Goal: Complete Application Form: Complete application form

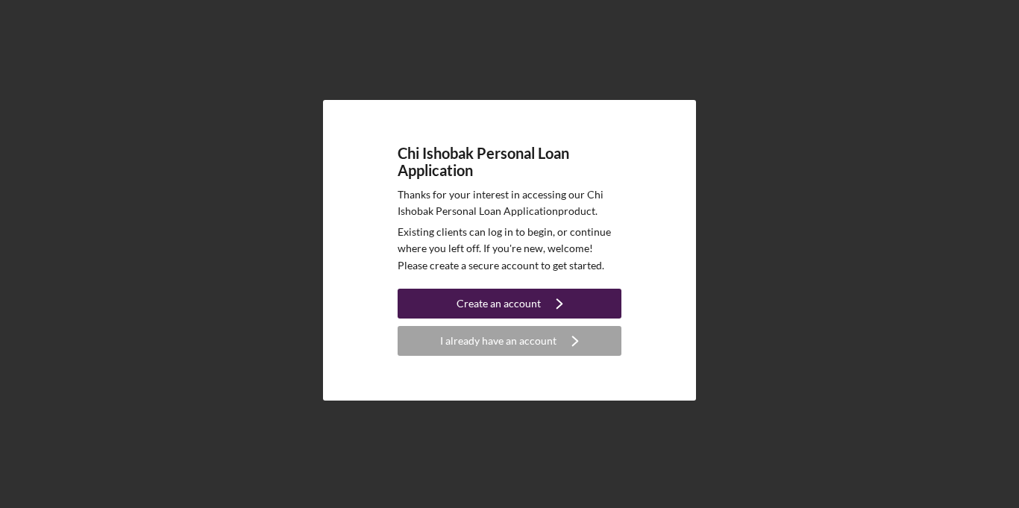
click at [483, 315] on div "Create an account" at bounding box center [499, 304] width 84 height 30
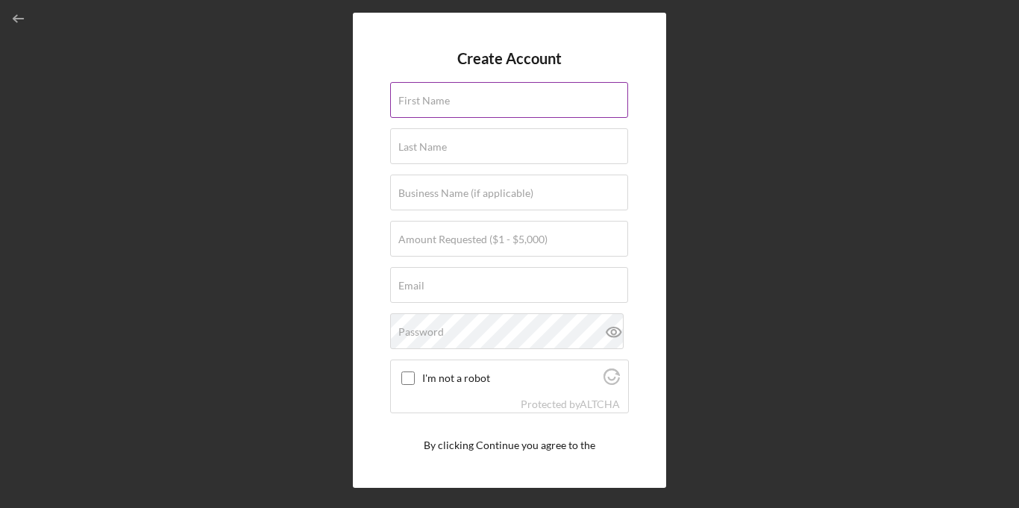
click at [423, 101] on label "First Name" at bounding box center [423, 101] width 51 height 12
click at [423, 101] on input "First Name" at bounding box center [509, 100] width 238 height 36
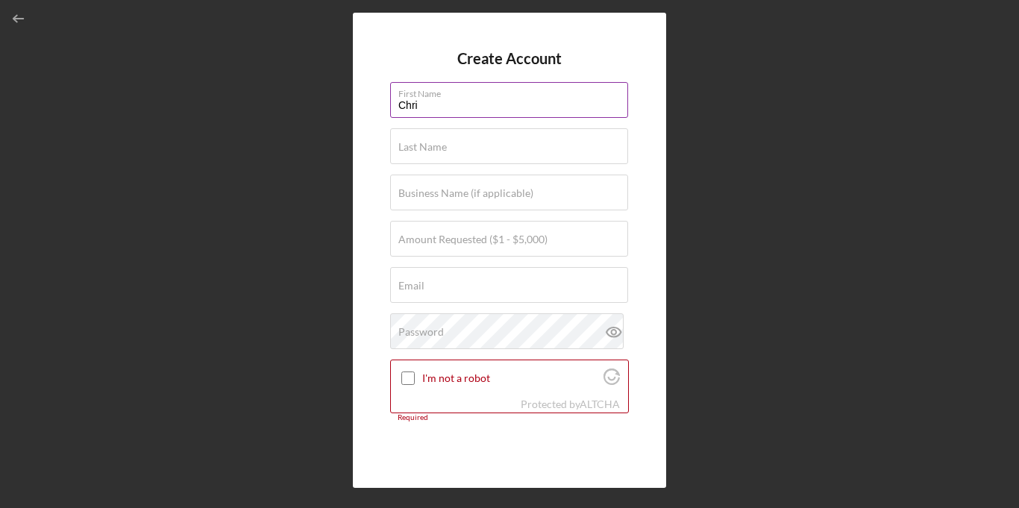
type input "[PERSON_NAME]"
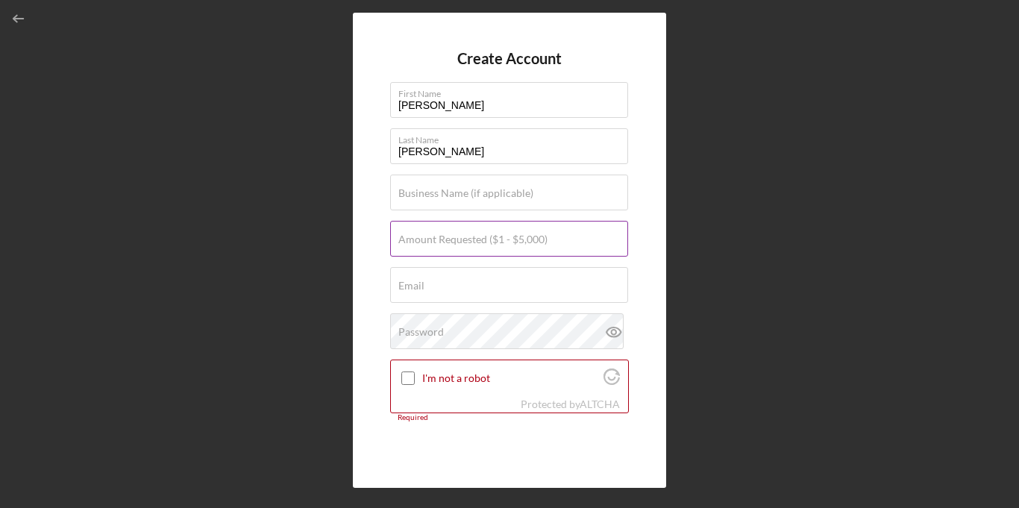
click at [439, 238] on label "Amount Requested ($1 - $5,000)" at bounding box center [472, 240] width 149 height 12
click at [439, 238] on input "Amount Requested ($1 - $5,000)" at bounding box center [509, 239] width 238 height 36
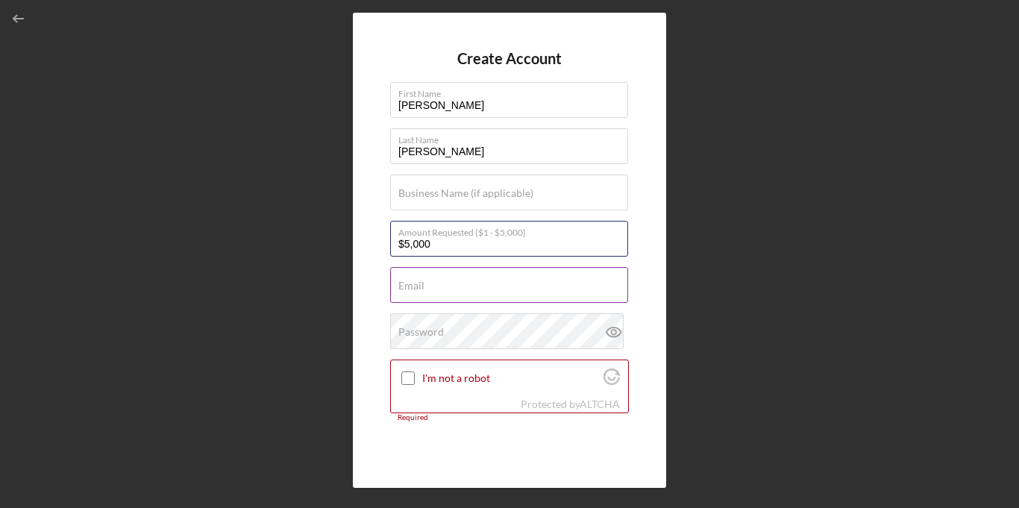
type input "$5,000"
click at [434, 292] on input "Email" at bounding box center [509, 285] width 238 height 36
type input "[EMAIL_ADDRESS][DOMAIN_NAME]"
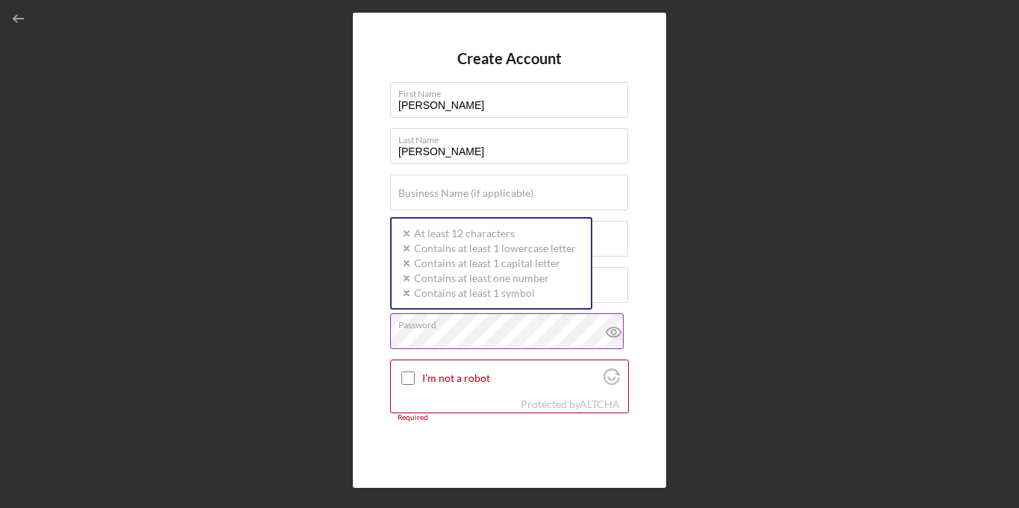
click at [618, 333] on icon at bounding box center [613, 331] width 37 height 37
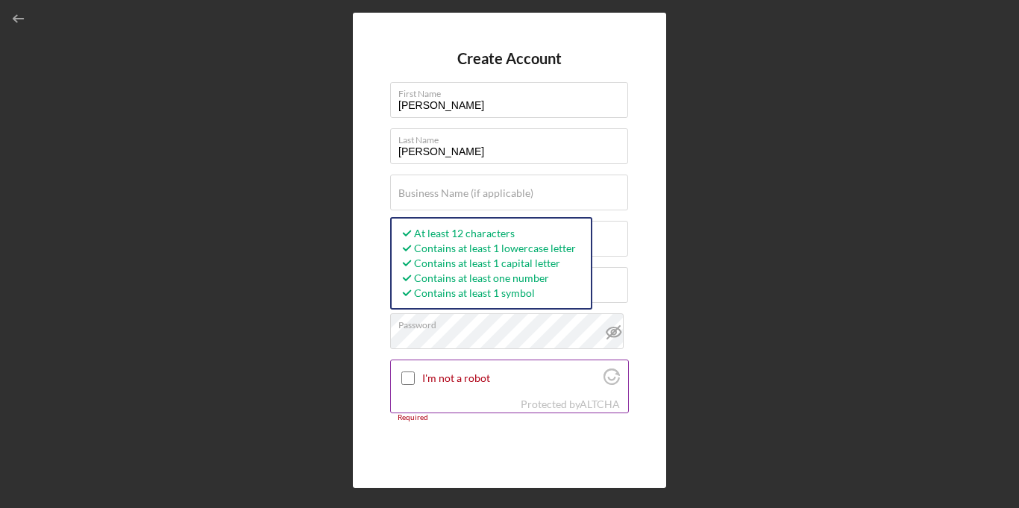
click at [408, 379] on input "I'm not a robot" at bounding box center [407, 378] width 13 height 13
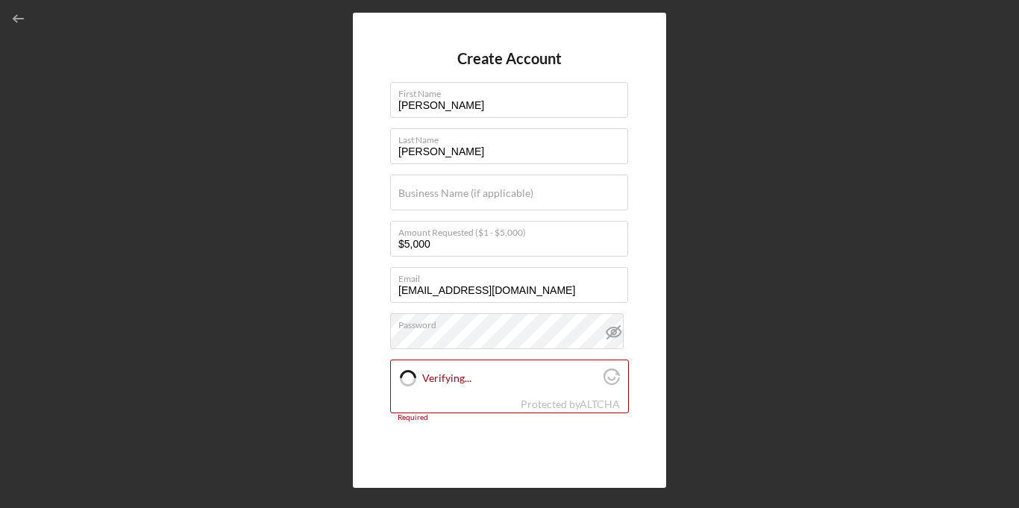
checkbox input "true"
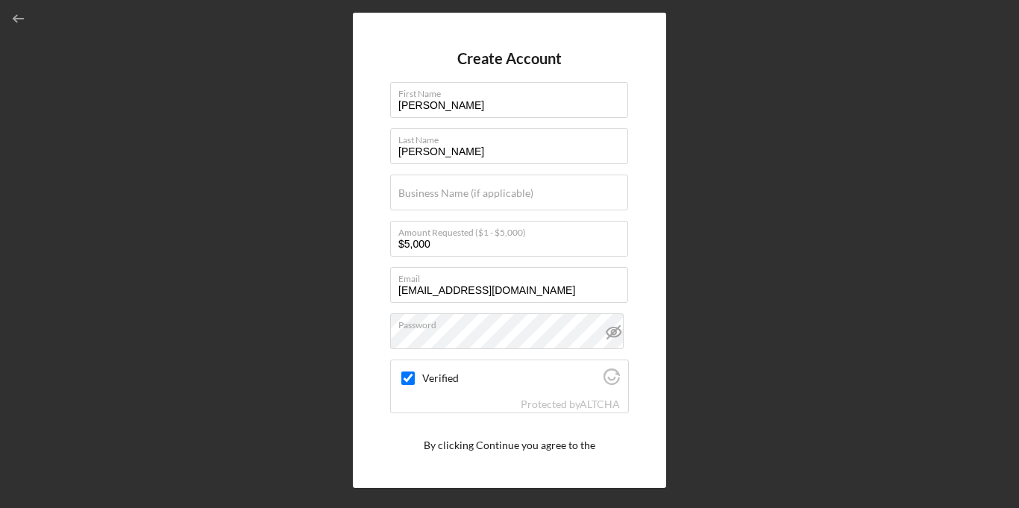
click at [319, 409] on div "Create Account First Name [PERSON_NAME] Last Name [PERSON_NAME] Business Name (…" at bounding box center [509, 250] width 1004 height 501
drag, startPoint x: 629, startPoint y: 283, endPoint x: 636, endPoint y: 362, distance: 79.4
click at [636, 362] on div "Create Account First Name [PERSON_NAME] Last Name [PERSON_NAME] Business Name (…" at bounding box center [509, 250] width 313 height 475
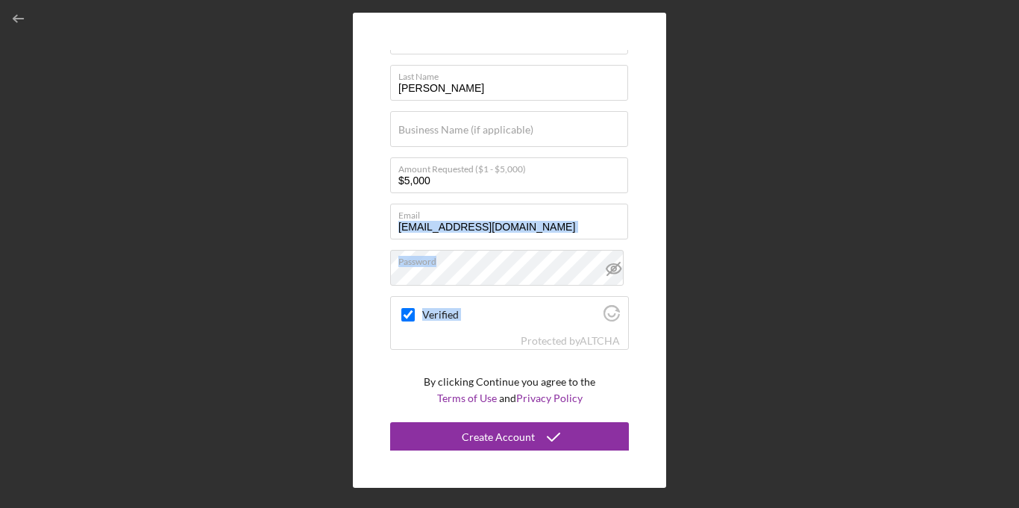
scroll to position [65, 0]
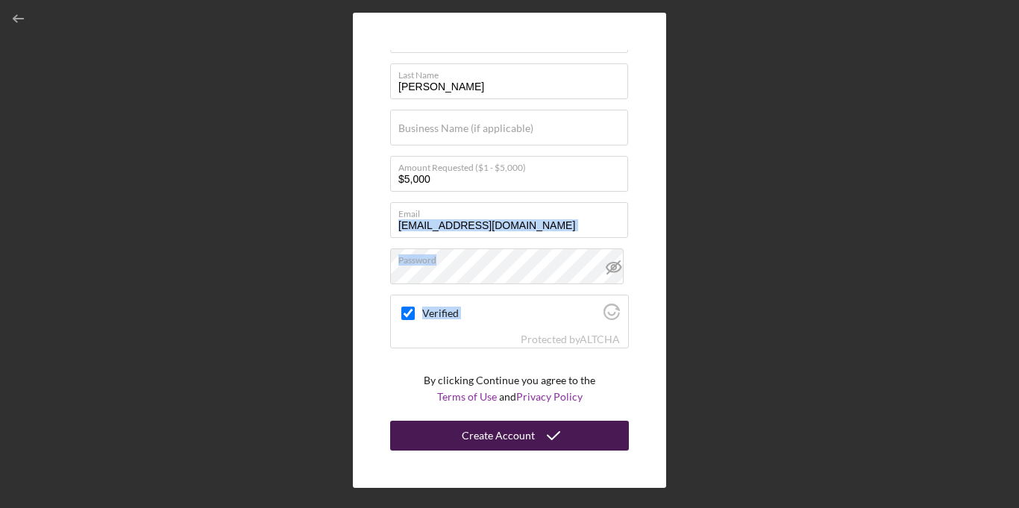
click at [562, 429] on icon "submit" at bounding box center [553, 435] width 37 height 37
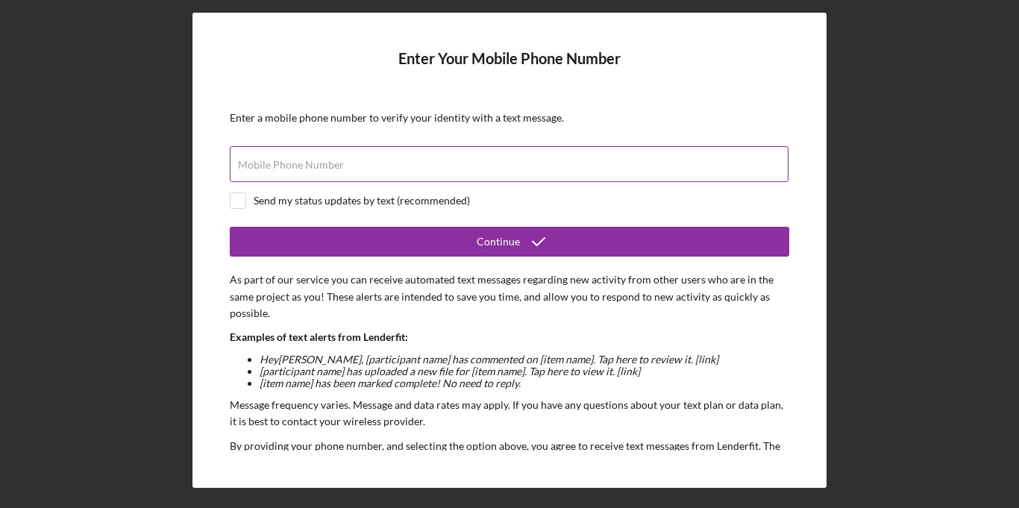
click at [354, 157] on div "Mobile Phone Number" at bounding box center [510, 164] width 560 height 37
click at [325, 163] on label "Mobile Phone Number" at bounding box center [291, 165] width 106 height 12
click at [325, 163] on input "Mobile Phone Number" at bounding box center [509, 164] width 559 height 36
type input "[PHONE_NUMBER]"
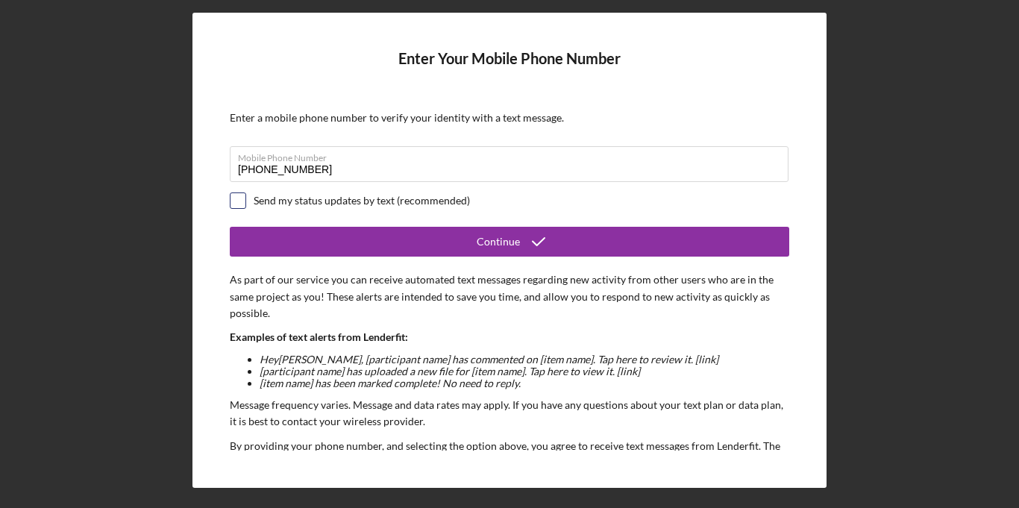
click at [239, 203] on input "checkbox" at bounding box center [238, 200] width 15 height 15
checkbox input "true"
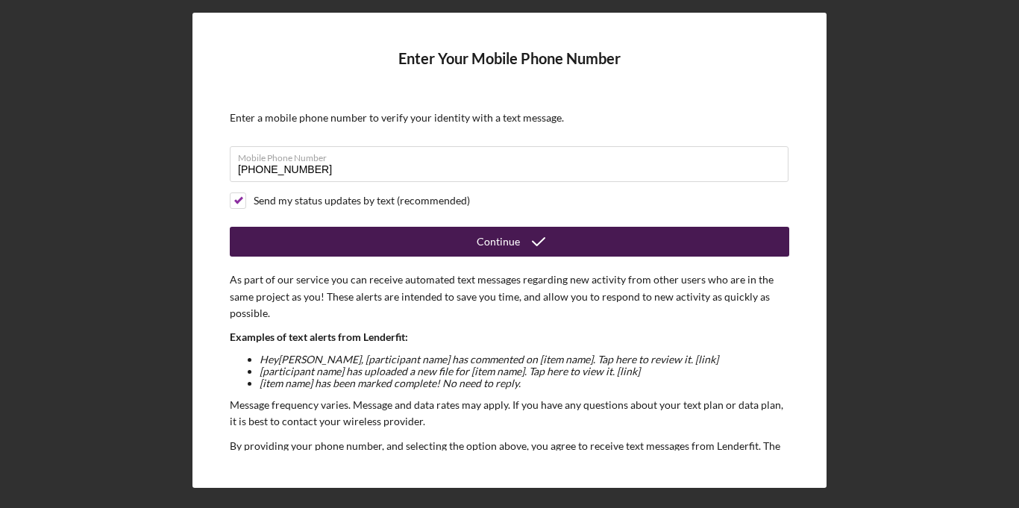
click at [617, 245] on button "Continue" at bounding box center [510, 242] width 560 height 30
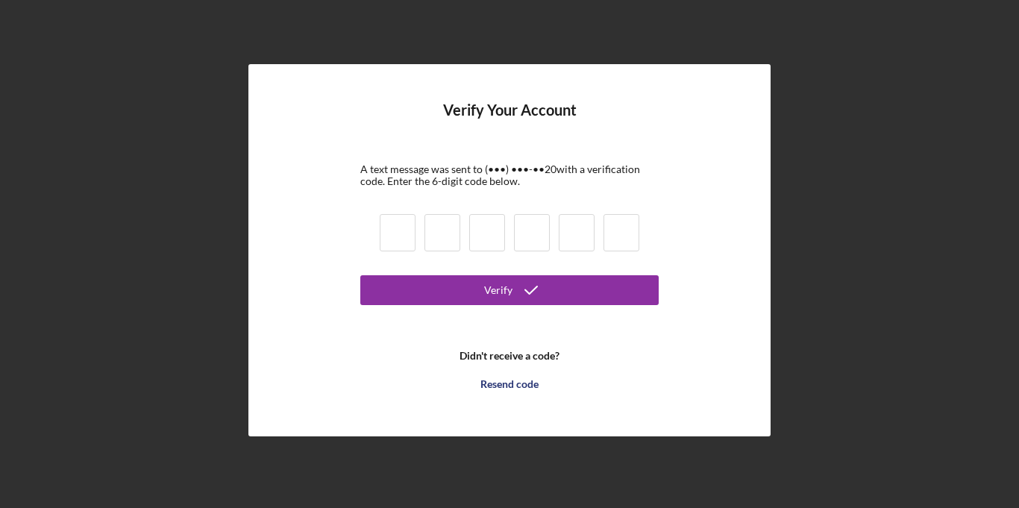
click at [411, 244] on input at bounding box center [398, 232] width 36 height 37
type input "7"
type input "0"
type input "7"
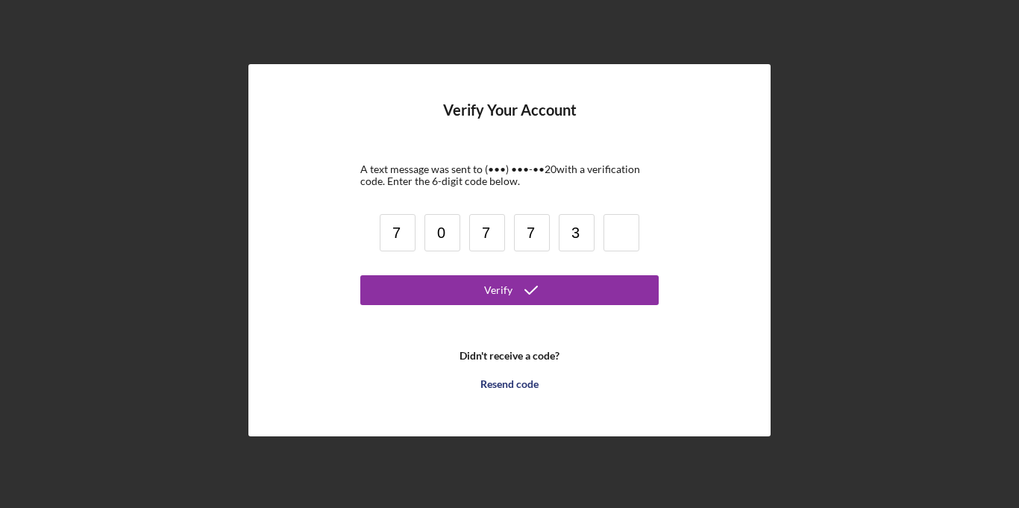
type input "3"
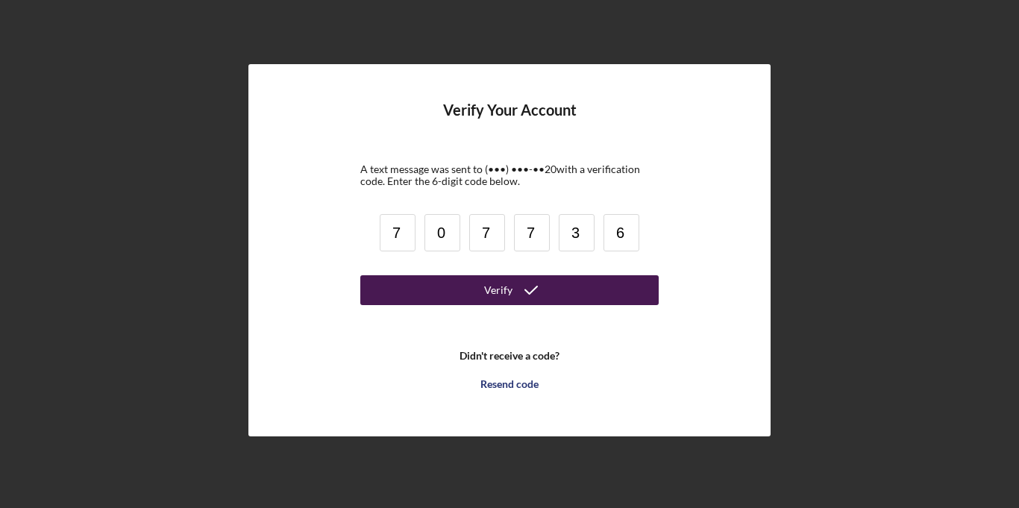
type input "6"
click at [437, 299] on button "Verify" at bounding box center [509, 290] width 298 height 30
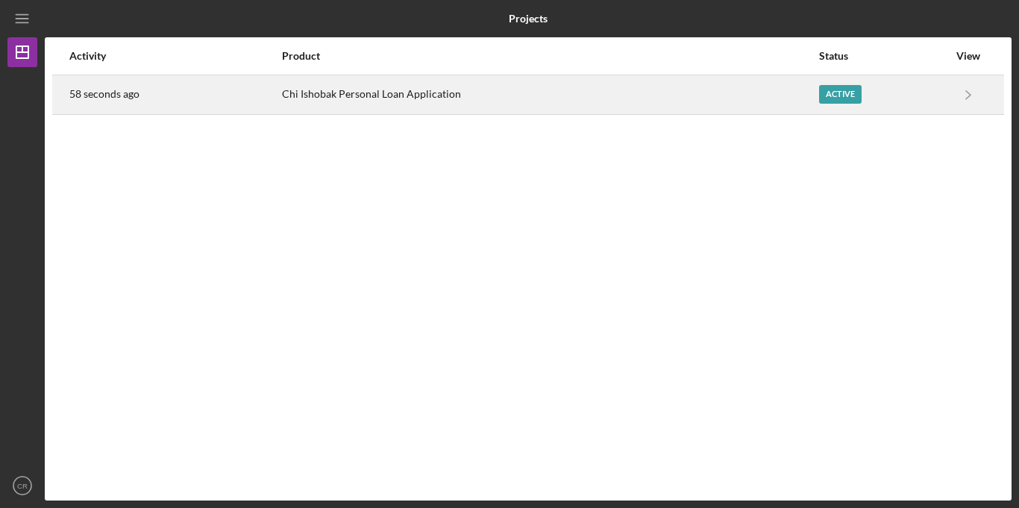
click at [830, 93] on div "Active" at bounding box center [840, 94] width 43 height 19
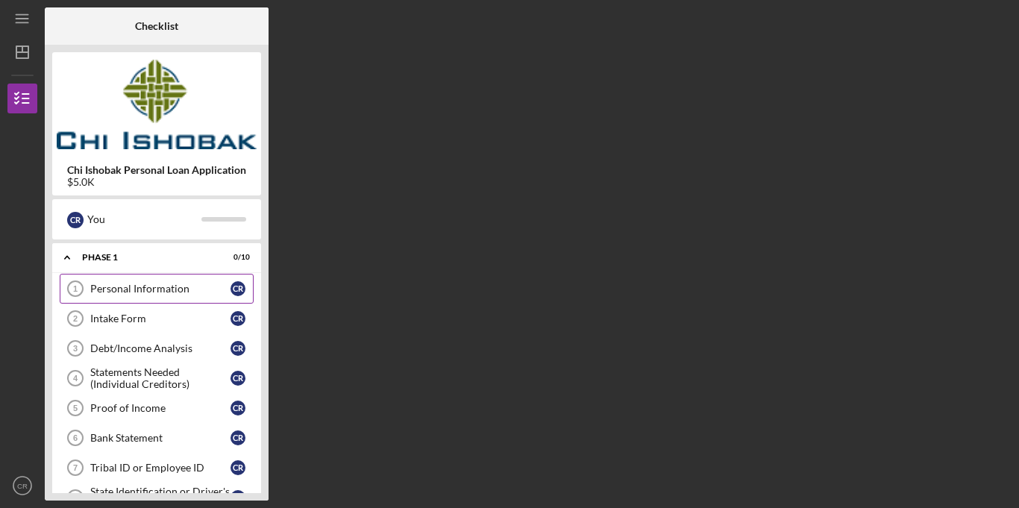
click at [96, 286] on div "Personal Information" at bounding box center [160, 289] width 140 height 12
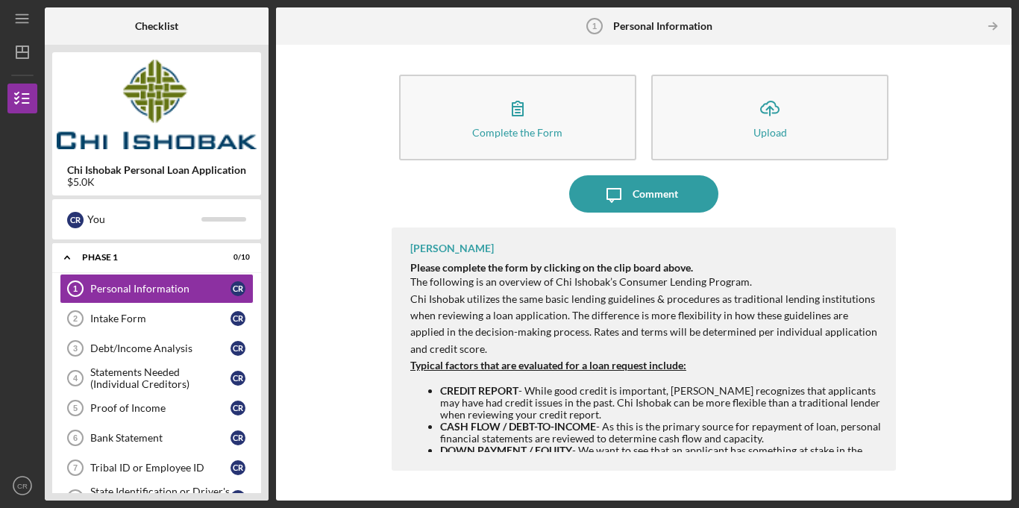
click at [489, 207] on div "Icon/Message Comment" at bounding box center [644, 193] width 504 height 37
click at [364, 181] on div "Complete the Form Form Icon/Upload Upload Icon/Message Comment [PERSON_NAME] Pl…" at bounding box center [644, 272] width 721 height 441
click at [366, 345] on div "Complete the Form Form Icon/Upload Upload Icon/Message Comment [PERSON_NAME] Pl…" at bounding box center [644, 272] width 721 height 441
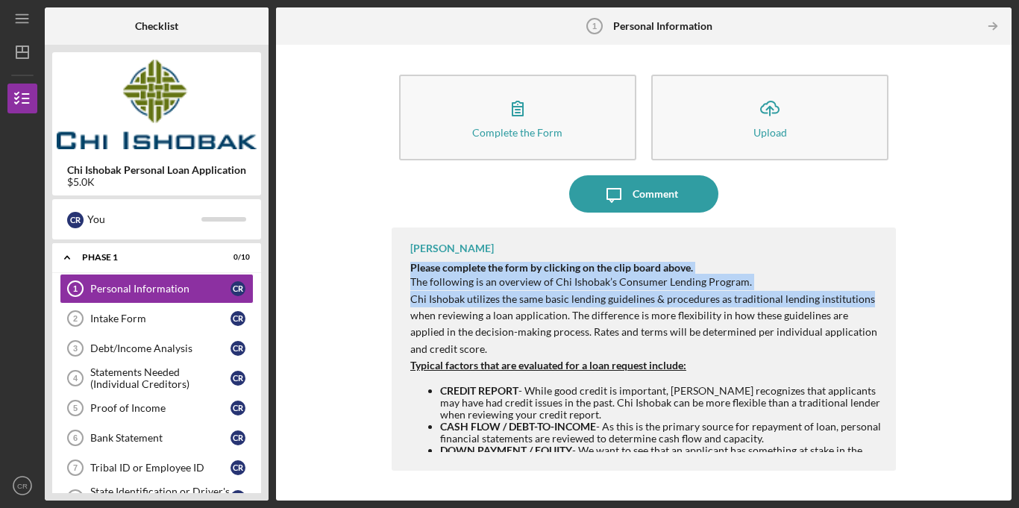
drag, startPoint x: 893, startPoint y: 228, endPoint x: 902, endPoint y: 297, distance: 69.2
click at [902, 297] on div "Complete the Form Form Icon/Upload Upload Icon/Message Comment [PERSON_NAME] Pl…" at bounding box center [644, 272] width 721 height 441
click at [869, 241] on div "[PERSON_NAME] Please complete the form by clicking on the clip board above. The…" at bounding box center [644, 349] width 504 height 243
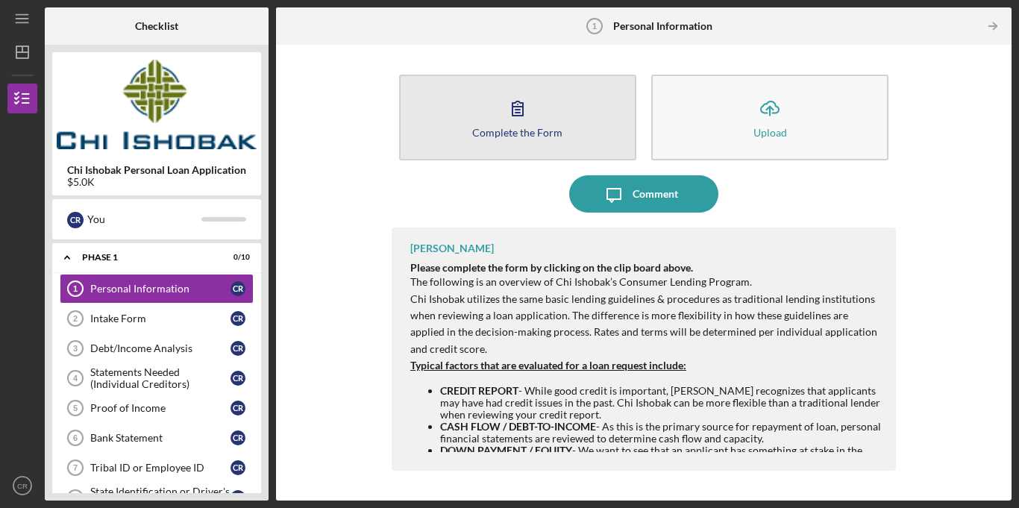
click at [534, 130] on div "Complete the Form" at bounding box center [517, 132] width 90 height 11
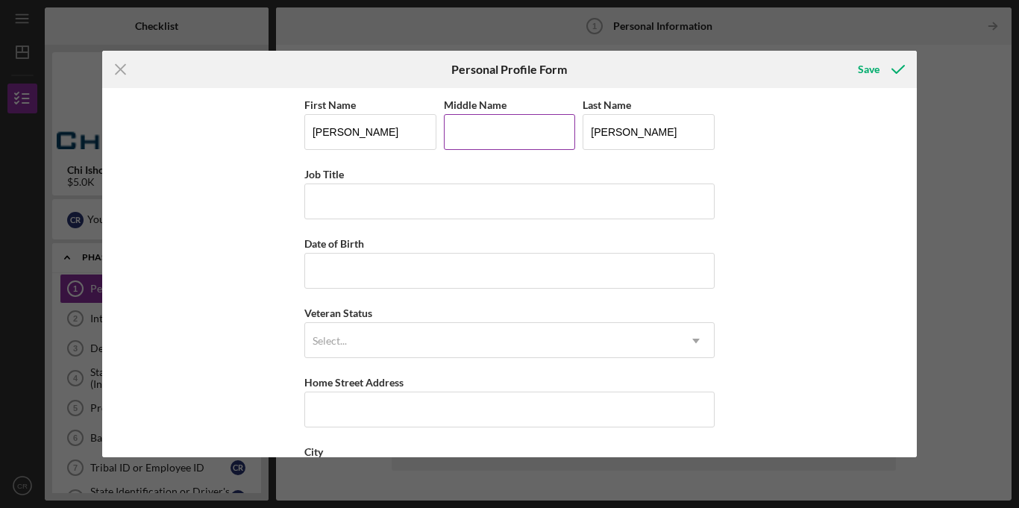
click at [530, 135] on input "Middle Name" at bounding box center [510, 132] width 132 height 36
type input "m"
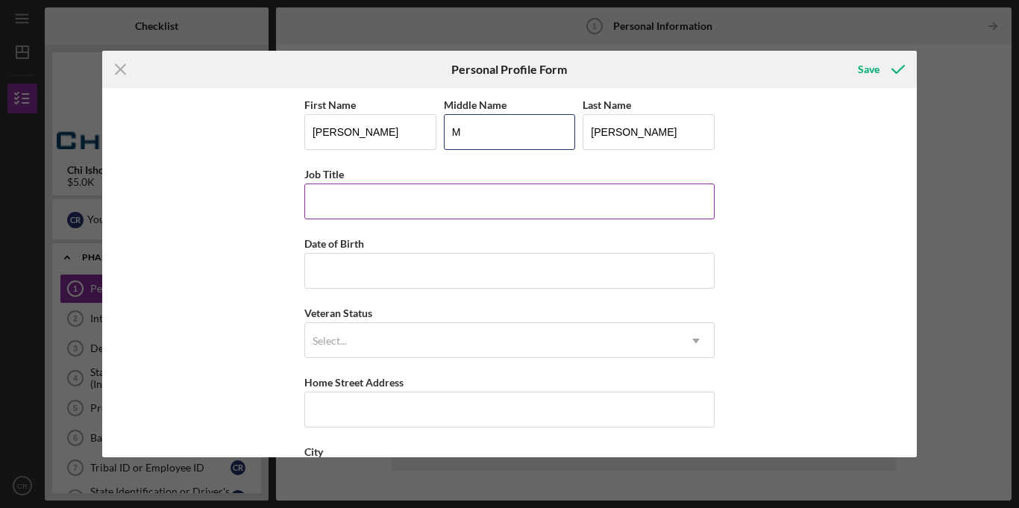
type input "M"
click at [393, 205] on input "Job Title" at bounding box center [509, 202] width 410 height 36
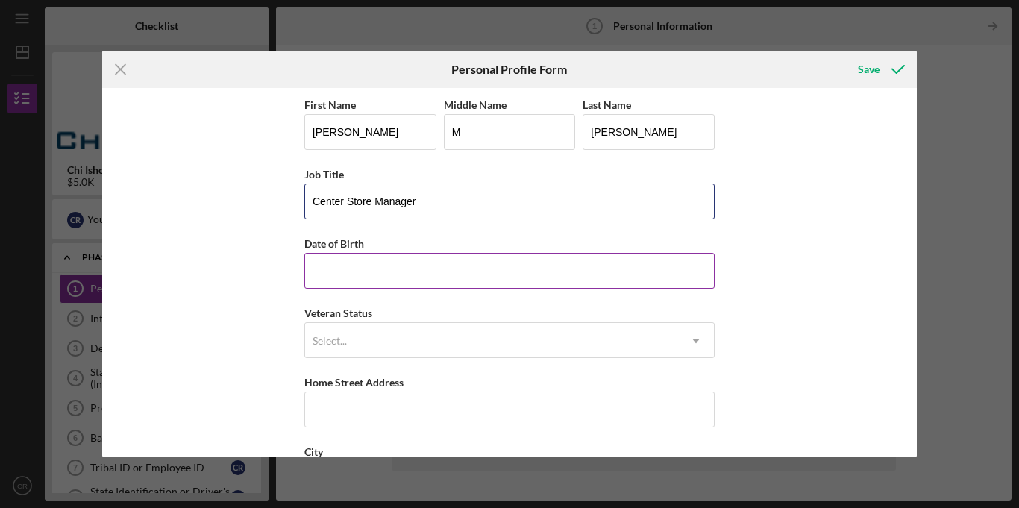
type input "Center Store Manager"
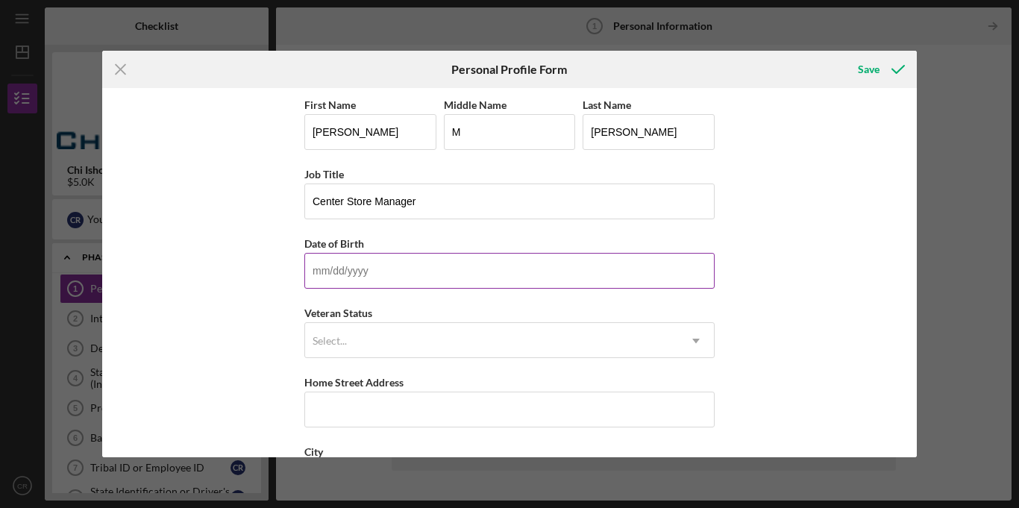
click at [332, 278] on input "Date of Birth" at bounding box center [509, 271] width 410 height 36
type input "[DATE]"
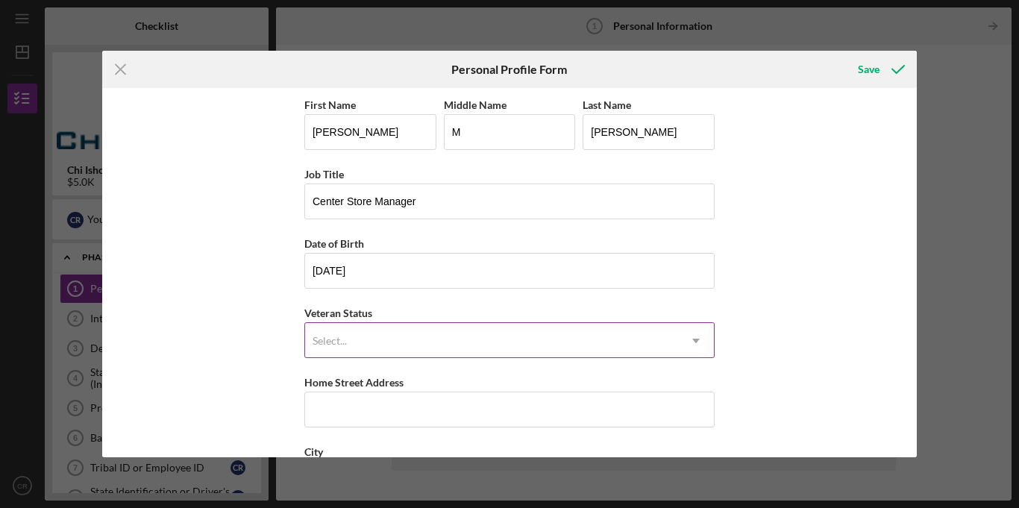
click at [348, 336] on div "Select..." at bounding box center [491, 341] width 373 height 34
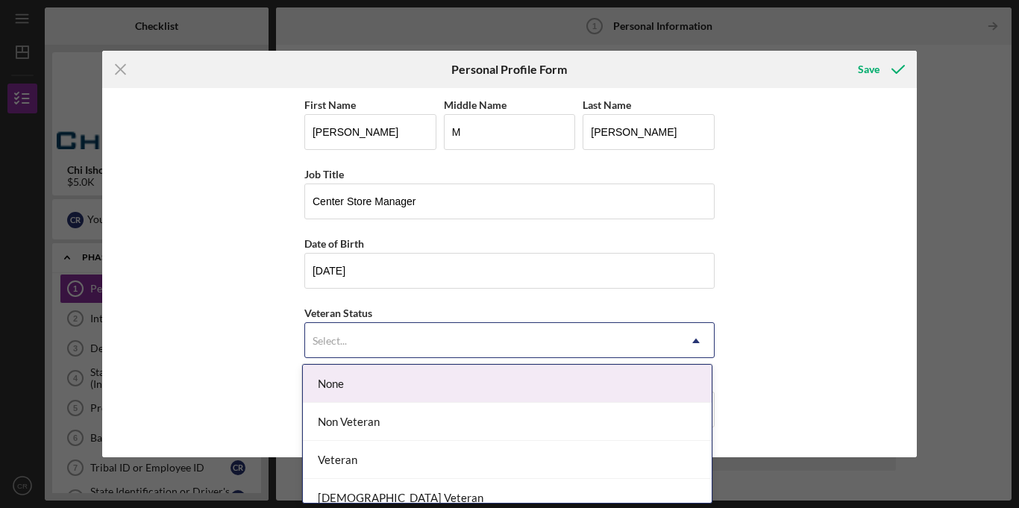
click at [348, 391] on div "None" at bounding box center [507, 384] width 409 height 38
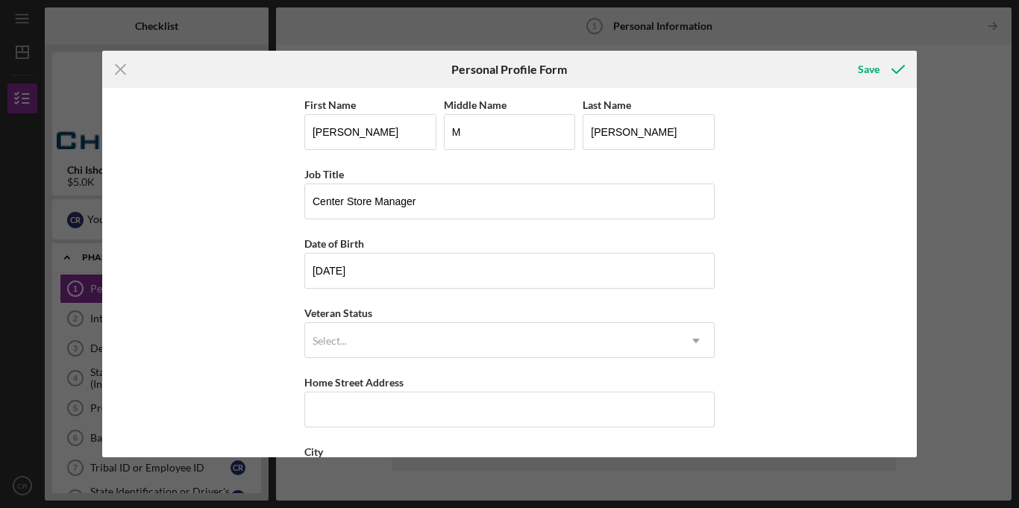
click at [207, 359] on div "First Name [PERSON_NAME] Middle Name M Last Name [PERSON_NAME] Job Title Center…" at bounding box center [509, 272] width 815 height 369
click at [381, 334] on div "Select..." at bounding box center [491, 341] width 373 height 34
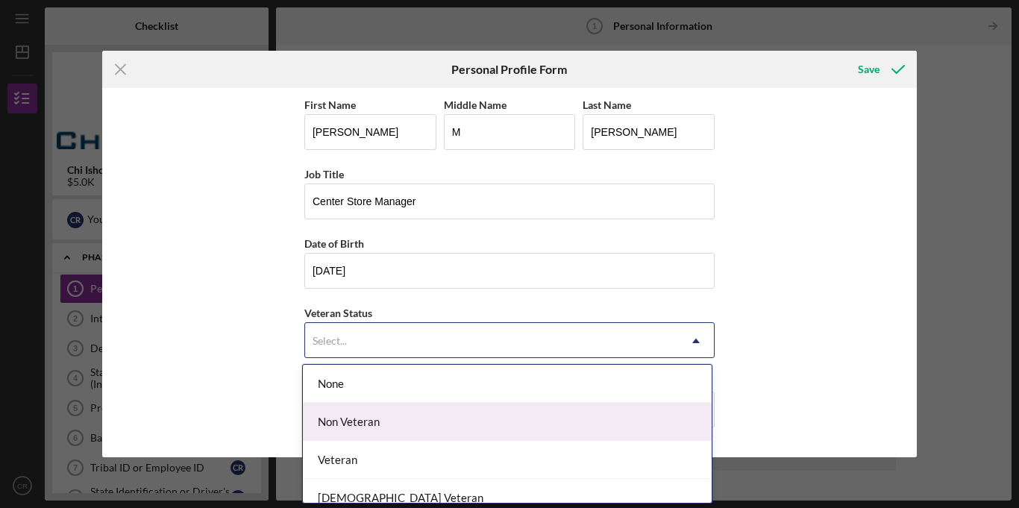
click at [363, 425] on div "Non Veteran" at bounding box center [507, 422] width 409 height 38
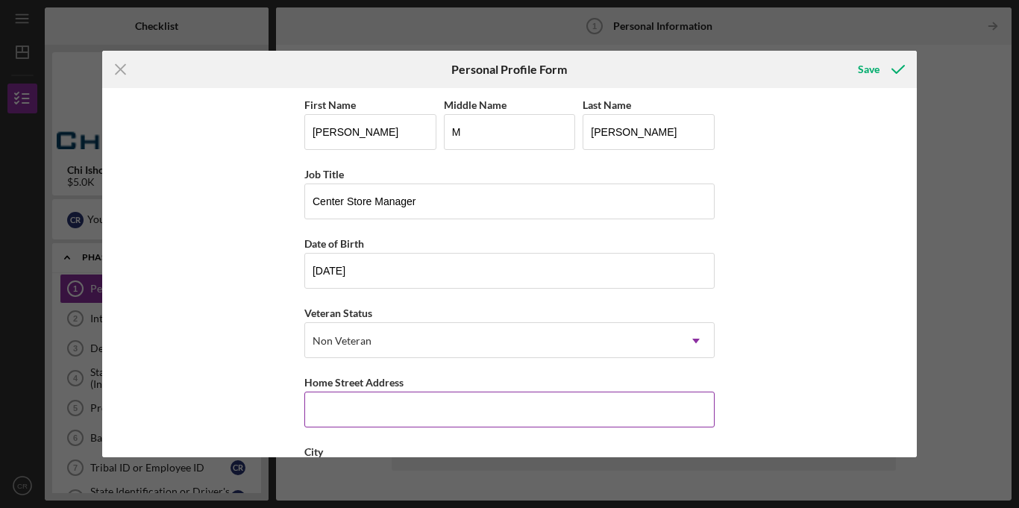
click at [326, 401] on input "Home Street Address" at bounding box center [509, 410] width 410 height 36
type input "[STREET_ADDRESS]"
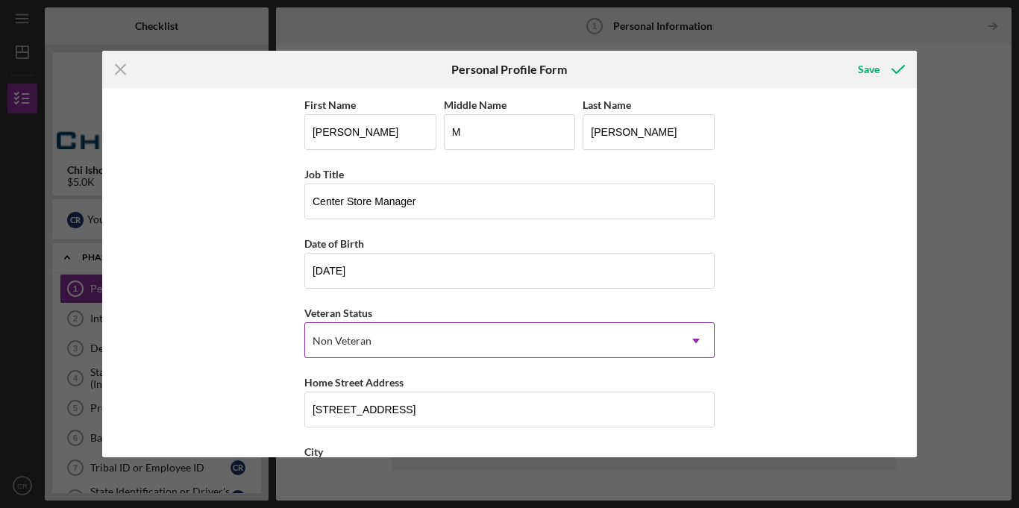
type input "Watervliet"
type input "MI"
type input "49098"
type input "[GEOGRAPHIC_DATA]"
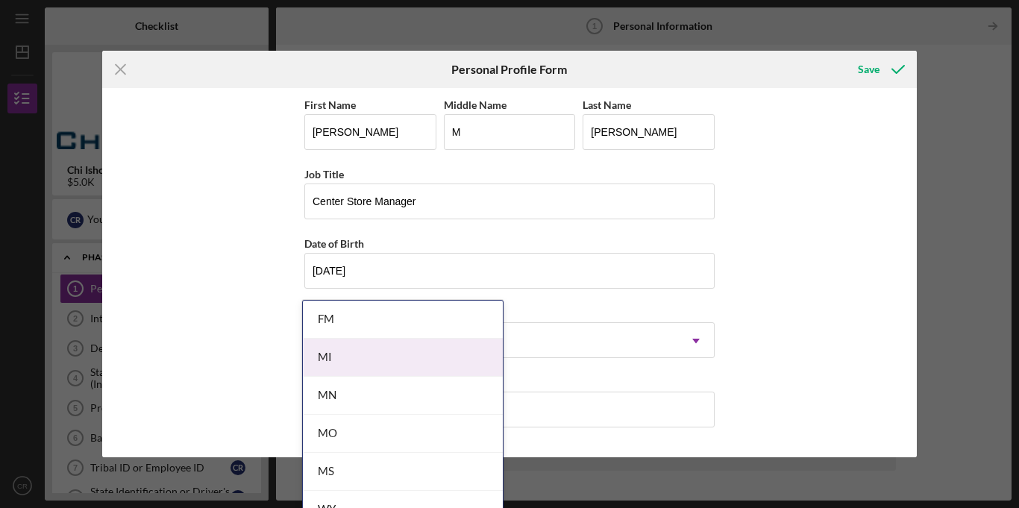
click at [337, 354] on body "Icon/Menu Personal Information 1 Personal Information Checklist Chi Ishobak Per…" at bounding box center [509, 254] width 1019 height 508
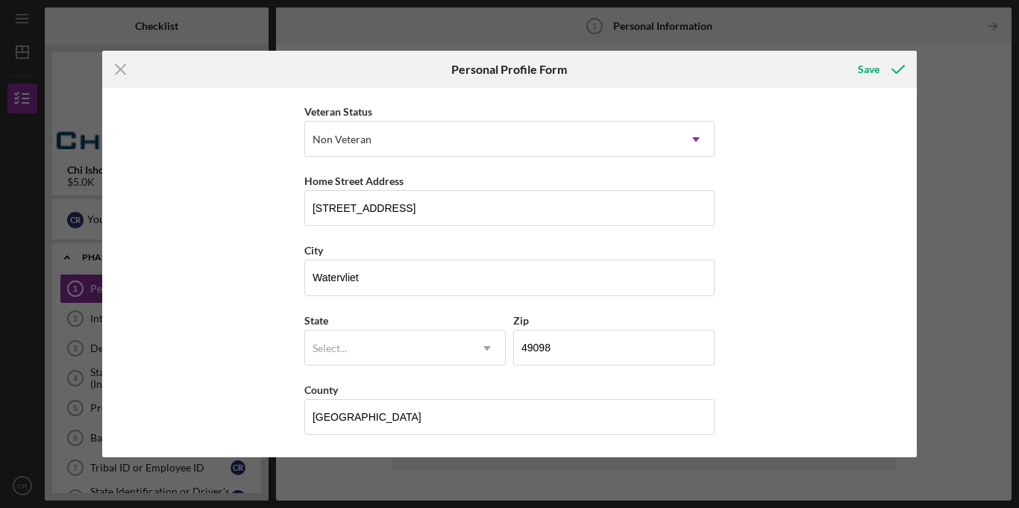
click at [227, 343] on div "First Name [PERSON_NAME] Middle Name M Last Name [PERSON_NAME] Job Title Center…" at bounding box center [509, 272] width 815 height 369
click at [869, 66] on div "Save" at bounding box center [869, 69] width 22 height 30
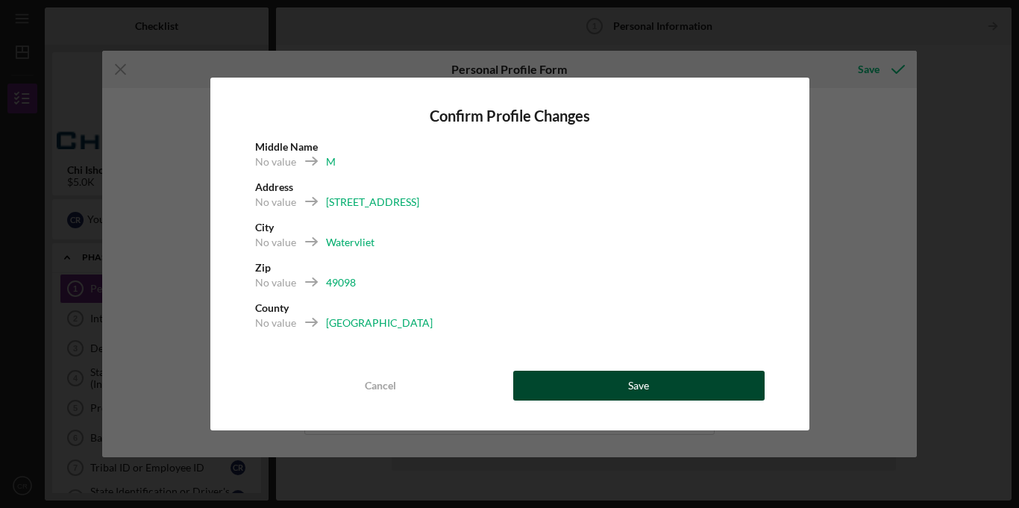
click at [593, 377] on button "Save" at bounding box center [638, 386] width 251 height 30
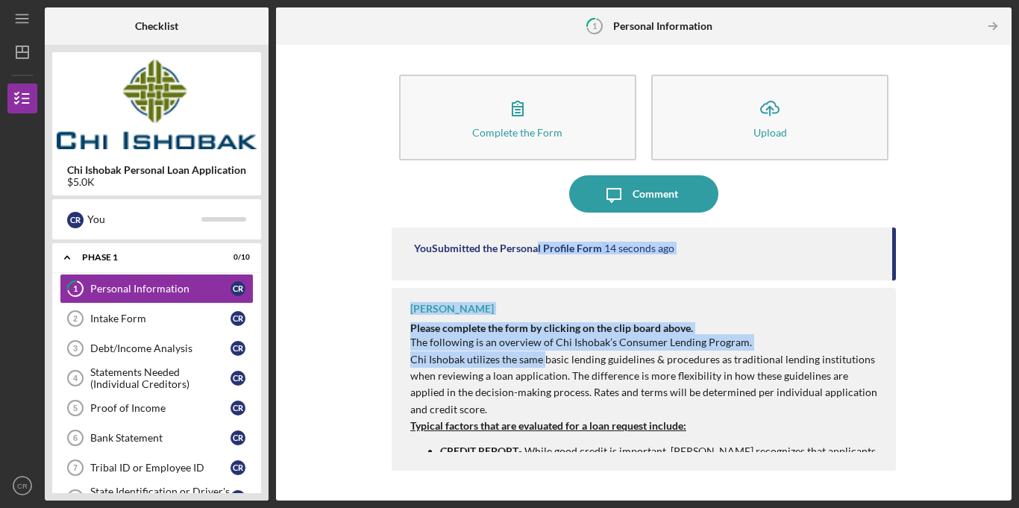
drag, startPoint x: 544, startPoint y: 364, endPoint x: 532, endPoint y: 224, distance: 140.8
click at [532, 224] on div "Complete the Form Form Icon/Upload Upload Icon/Message Comment You Submitted th…" at bounding box center [644, 272] width 504 height 441
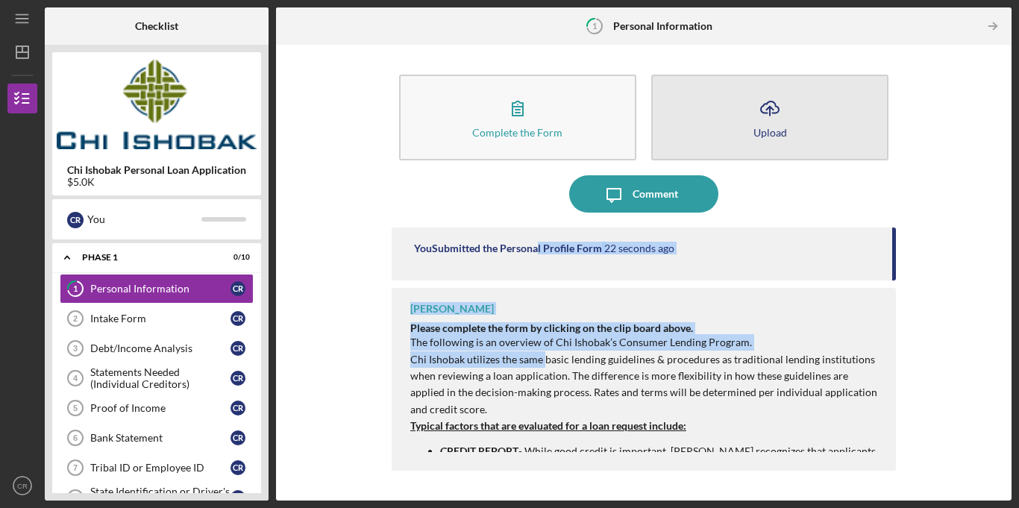
click at [764, 129] on div "Upload" at bounding box center [771, 132] width 34 height 11
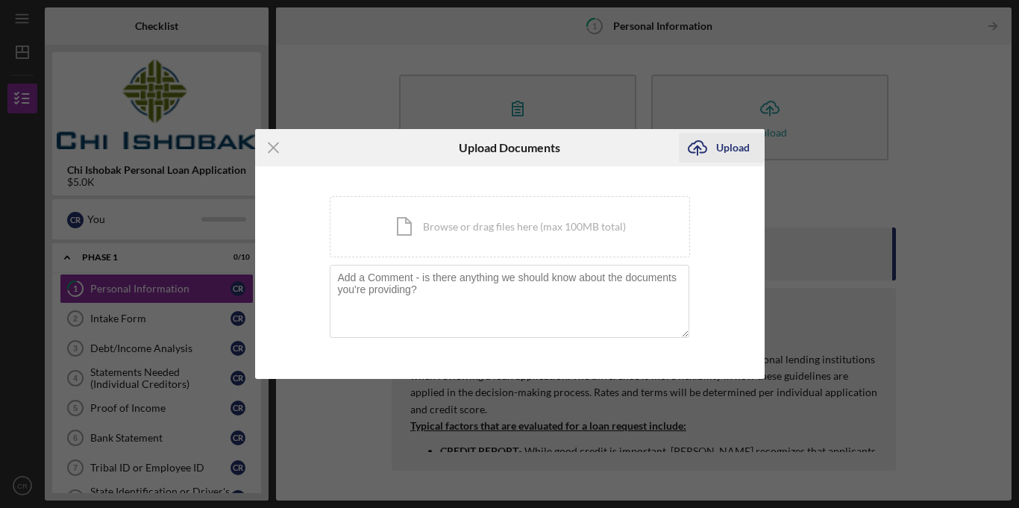
click at [726, 147] on div "Upload" at bounding box center [733, 148] width 34 height 30
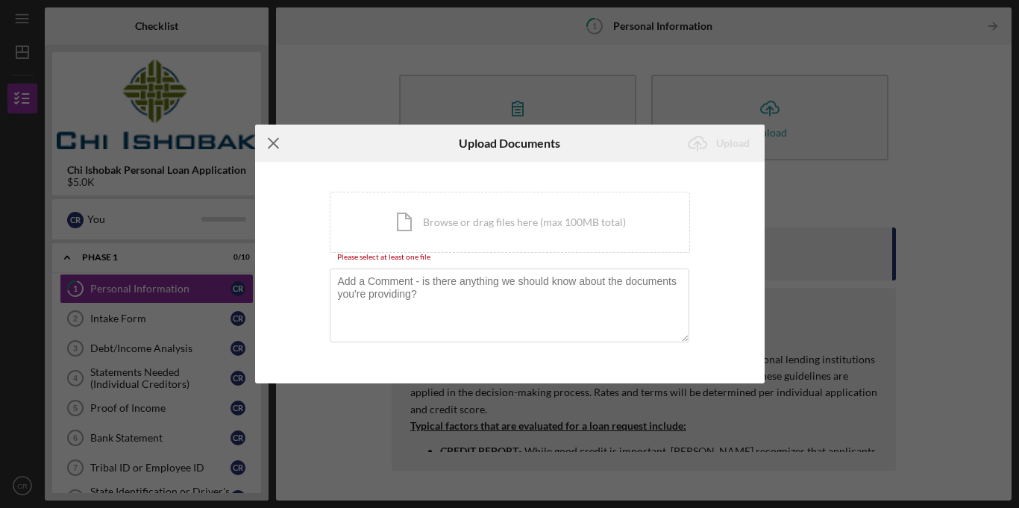
click at [281, 139] on icon "Icon/Menu Close" at bounding box center [273, 143] width 37 height 37
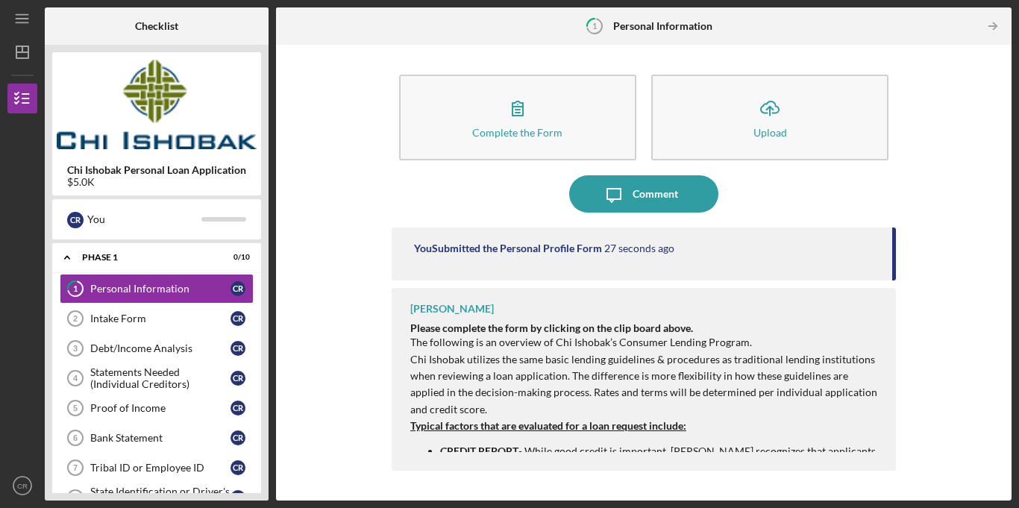
click at [317, 263] on div "Complete the Form Form Icon/Upload Upload Icon/Message Comment You Submitted th…" at bounding box center [644, 272] width 721 height 441
click at [766, 255] on div "You Submitted the Personal Profile Form 30 seconds ago" at bounding box center [644, 254] width 504 height 53
click at [120, 327] on link "Intake Form 2 Intake Form C R" at bounding box center [157, 319] width 194 height 30
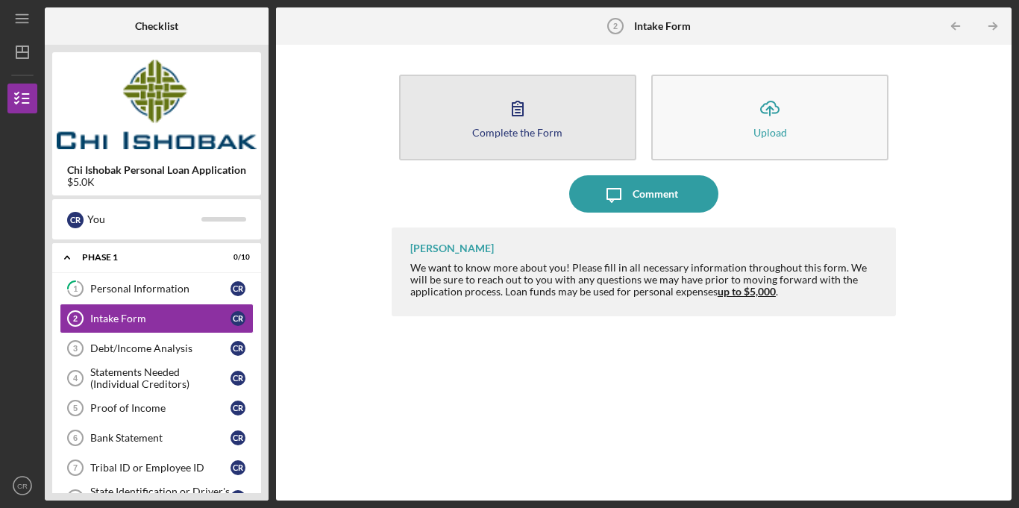
click at [524, 152] on button "Complete the Form Form" at bounding box center [517, 118] width 237 height 86
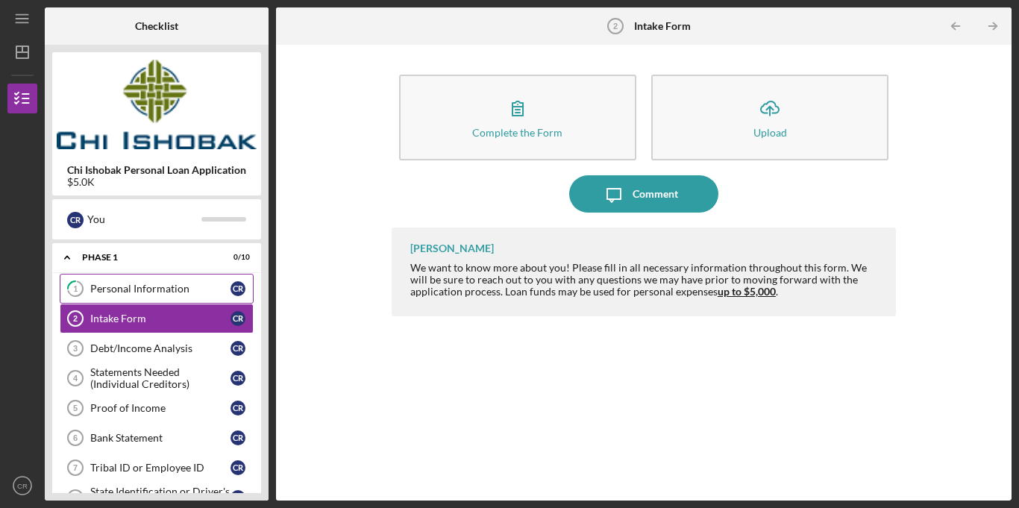
click at [175, 287] on div "Personal Information" at bounding box center [160, 289] width 140 height 12
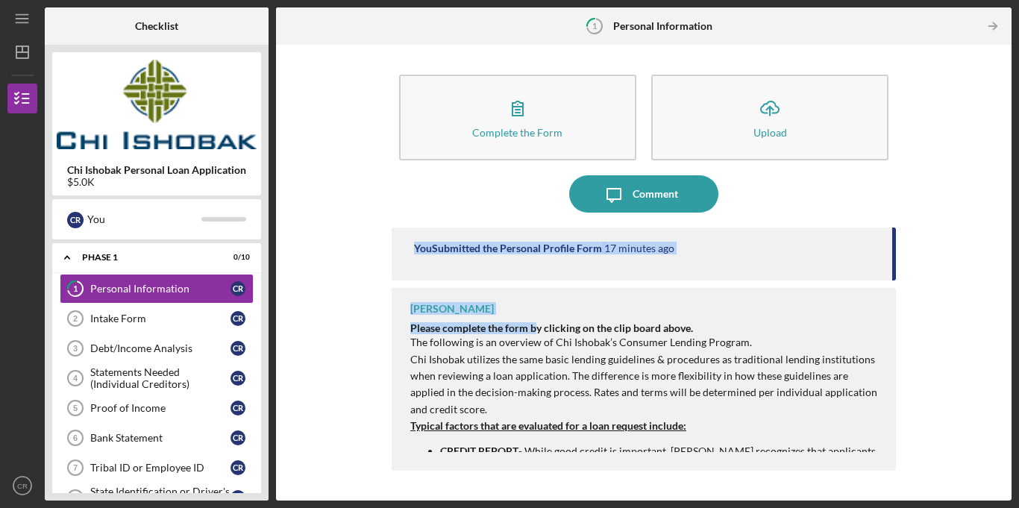
drag, startPoint x: 936, startPoint y: 175, endPoint x: 539, endPoint y: 297, distance: 415.1
click at [539, 297] on div "Complete the Form Form Icon/Upload Upload Icon/Message Comment You Submitted th…" at bounding box center [644, 272] width 721 height 441
click at [368, 323] on div "Complete the Form Form Icon/Upload Upload Icon/Message Comment You Submitted th…" at bounding box center [644, 272] width 721 height 441
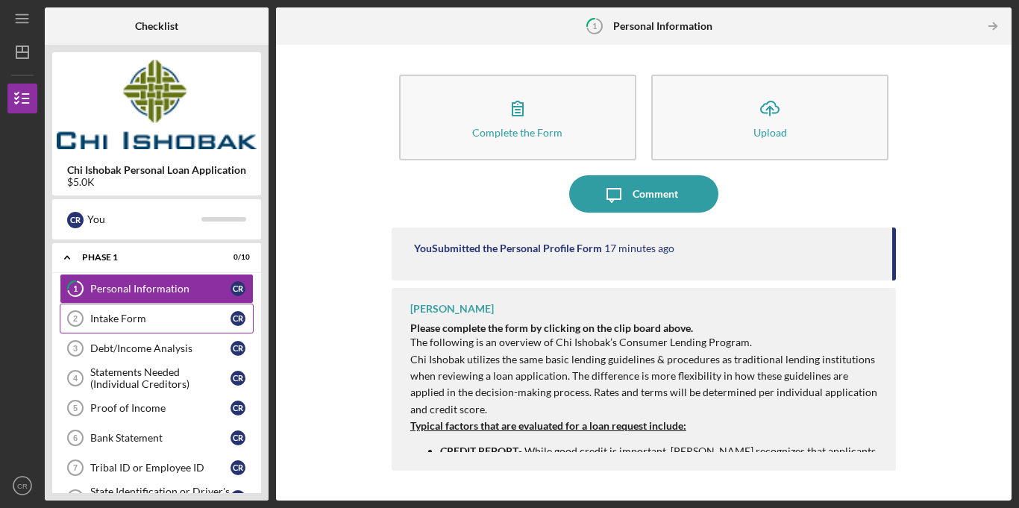
click at [174, 319] on div "Intake Form" at bounding box center [160, 319] width 140 height 12
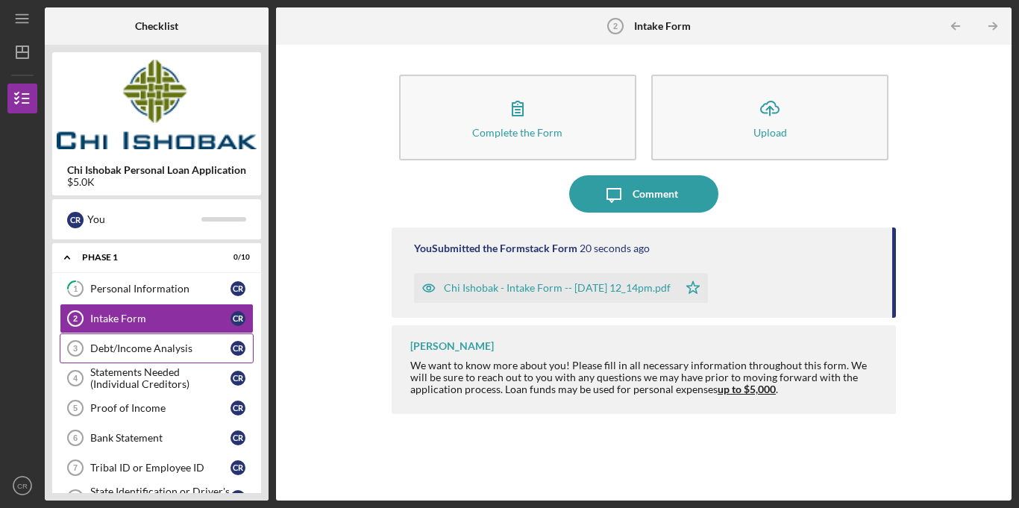
click at [202, 351] on div "Debt/Income Analysis" at bounding box center [160, 348] width 140 height 12
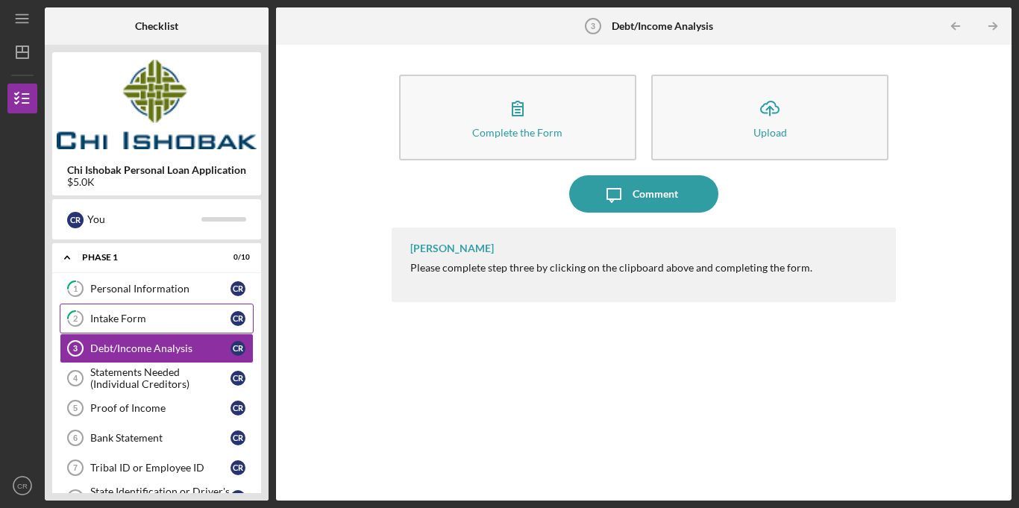
click at [172, 317] on div "Intake Form" at bounding box center [160, 319] width 140 height 12
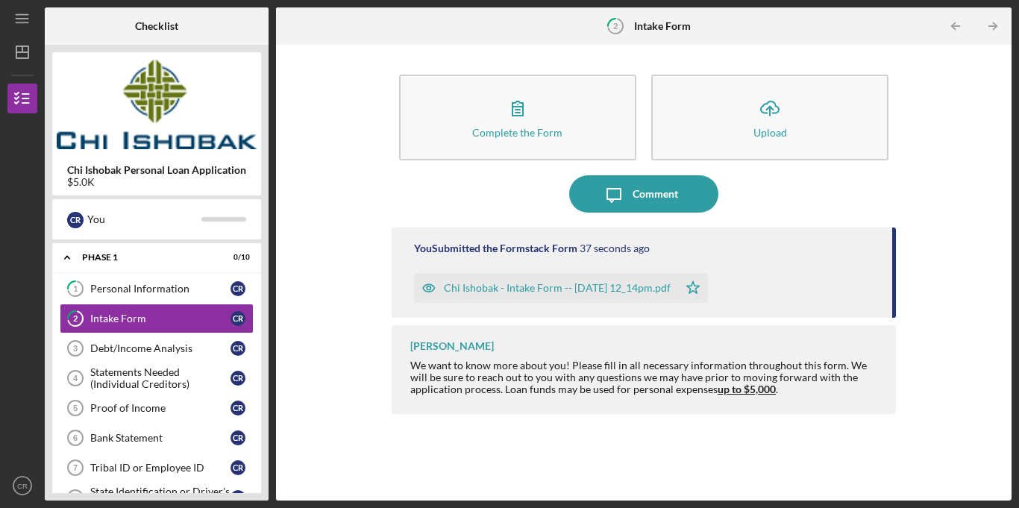
click at [516, 293] on div "Chi Ishobak - Intake Form -- [DATE] 12_14pm.pdf" at bounding box center [557, 288] width 227 height 12
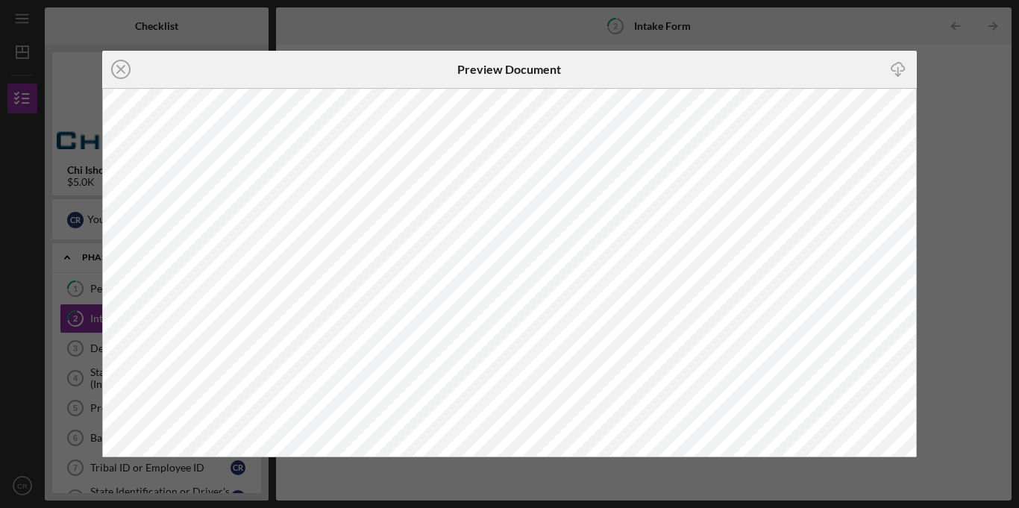
click at [951, 81] on div "Icon/Close Preview Document Icon/Download" at bounding box center [509, 254] width 1019 height 508
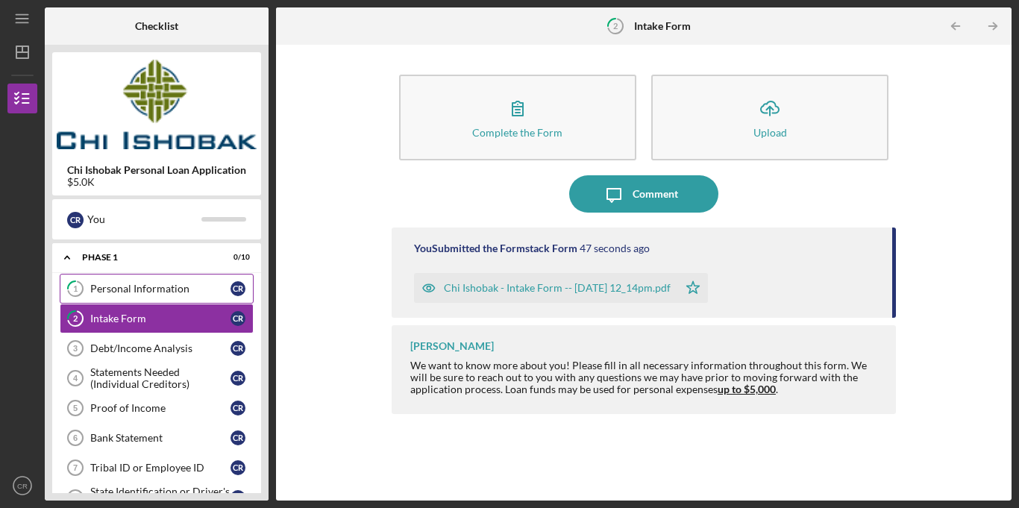
click at [138, 291] on div "Personal Information" at bounding box center [160, 289] width 140 height 12
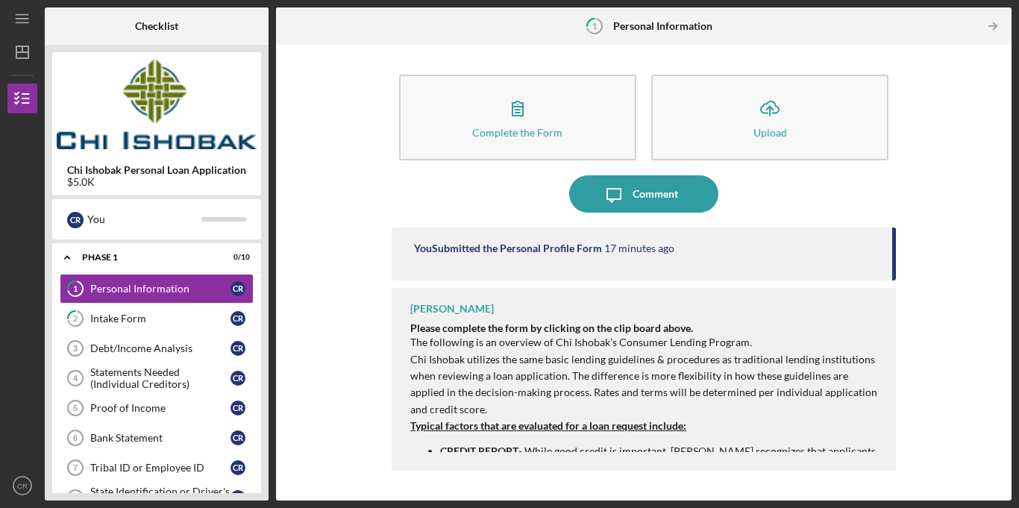
click at [549, 251] on div "You Submitted the Personal Profile Form" at bounding box center [508, 248] width 188 height 12
click at [478, 250] on div "You Submitted the Personal Profile Form" at bounding box center [508, 248] width 188 height 12
click at [836, 256] on div "You Submitted the Personal Profile Form 17 minutes ago" at bounding box center [644, 254] width 504 height 53
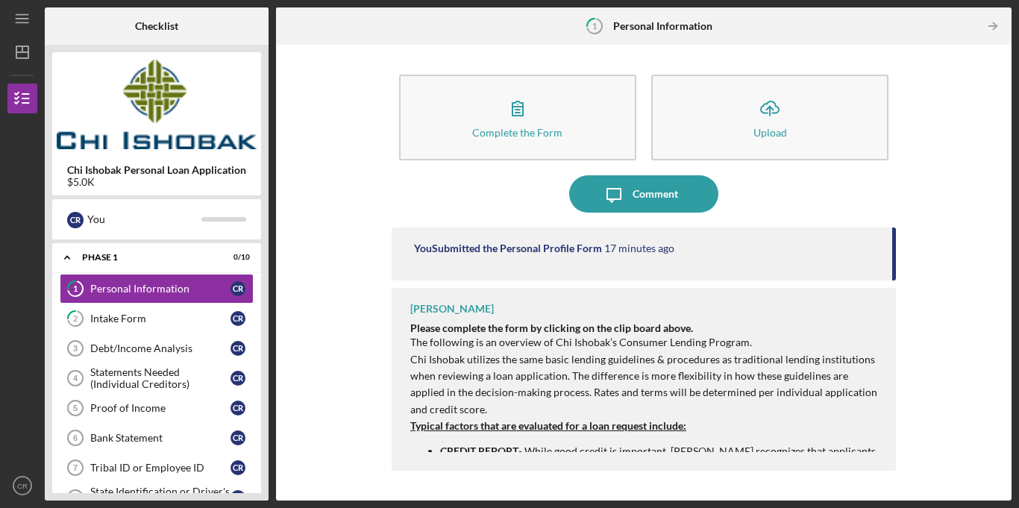
click at [836, 256] on div "You Submitted the Personal Profile Form 17 minutes ago" at bounding box center [644, 254] width 504 height 53
click at [665, 259] on div "You Submitted the Personal Profile Form 17 minutes ago" at bounding box center [644, 254] width 504 height 53
